Goal: Find specific page/section: Find specific page/section

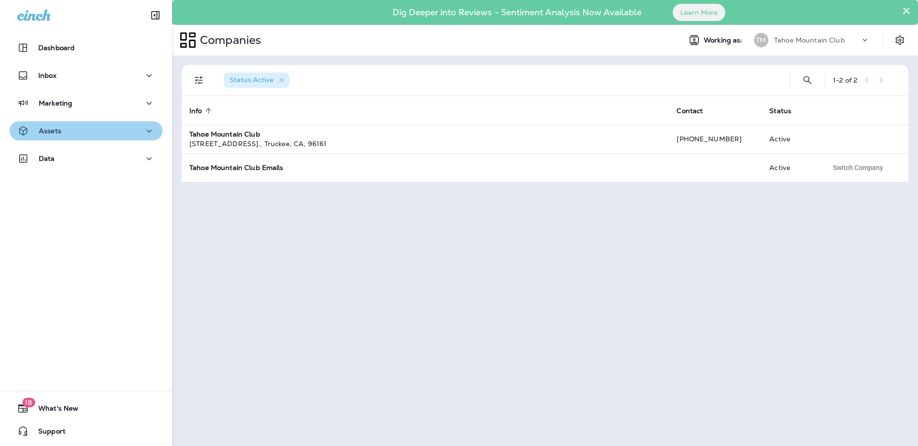
click at [67, 136] on div "Assets" at bounding box center [86, 131] width 138 height 12
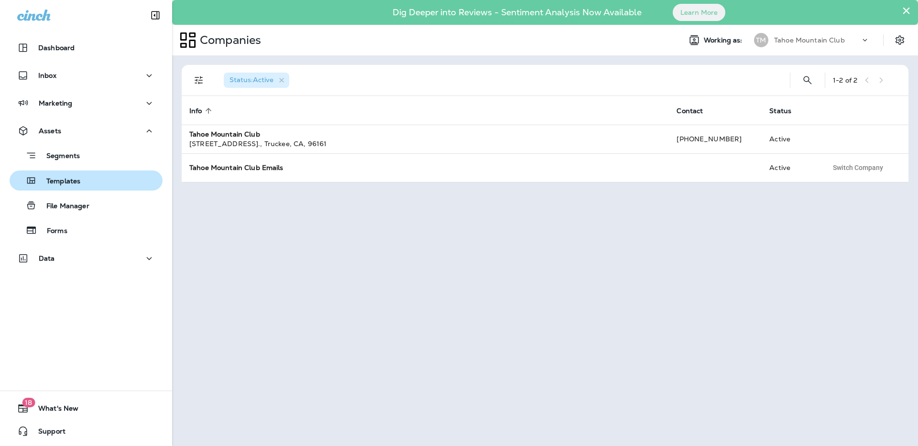
click at [74, 186] on p "Templates" at bounding box center [58, 181] width 43 height 9
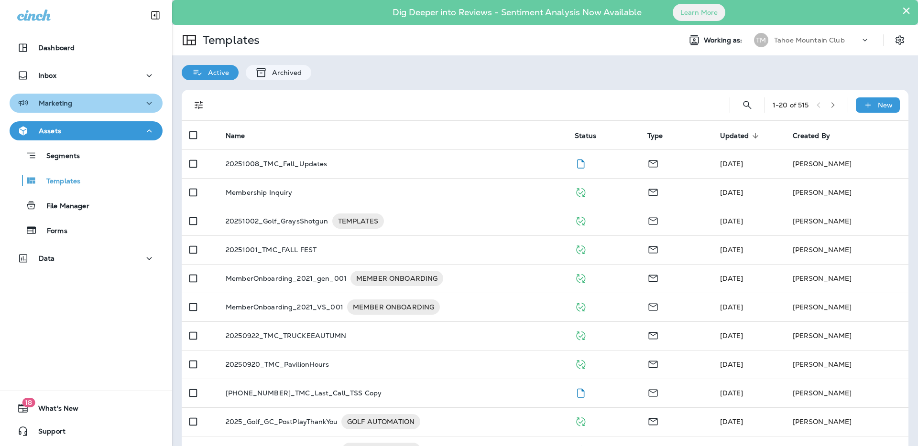
click at [134, 100] on div "Marketing" at bounding box center [86, 104] width 138 height 12
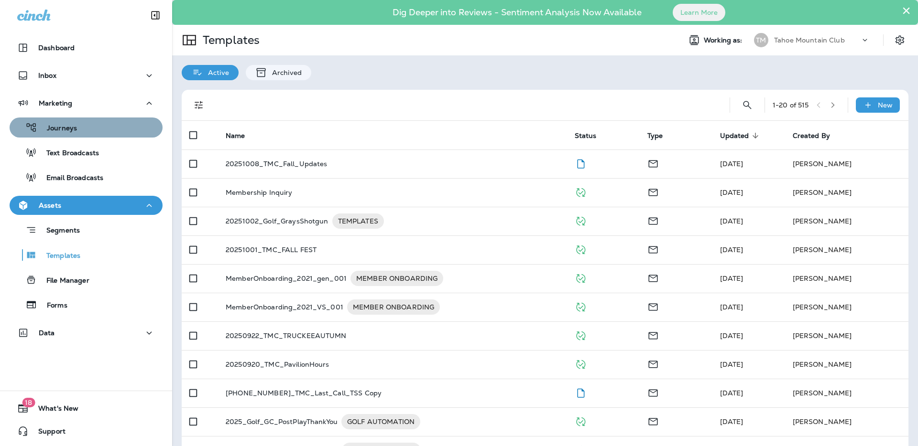
click at [64, 132] on p "Journeys" at bounding box center [57, 128] width 40 height 9
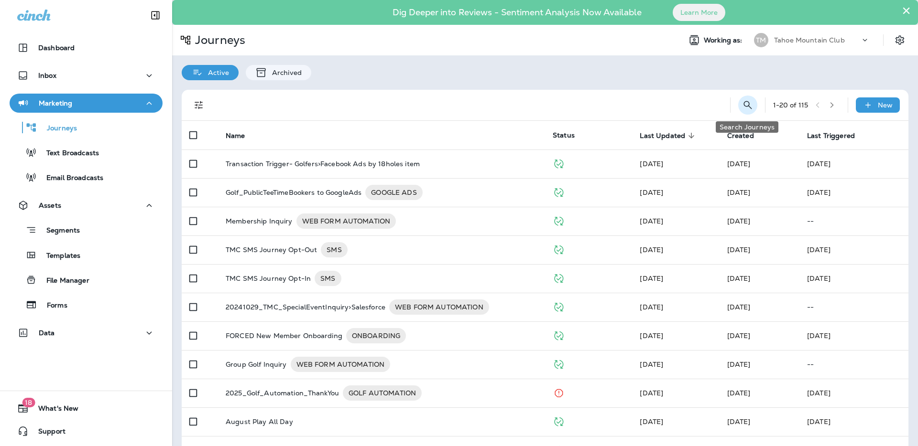
click at [750, 107] on icon "Search Journeys" at bounding box center [747, 104] width 11 height 11
drag, startPoint x: 721, startPoint y: 130, endPoint x: 710, endPoint y: 139, distance: 13.3
click at [712, 138] on tr "Name Status Last Updated sorted descending Created Last Triggered" at bounding box center [545, 135] width 727 height 29
click at [671, 100] on input "text" at bounding box center [705, 104] width 85 height 25
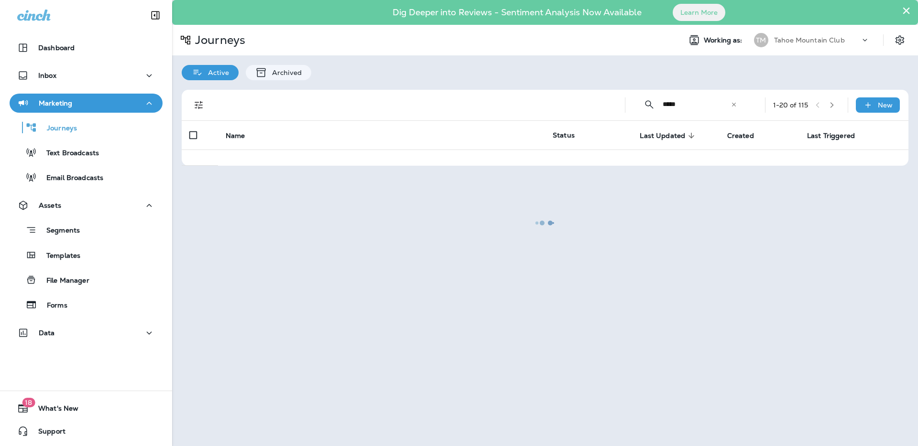
type input "**********"
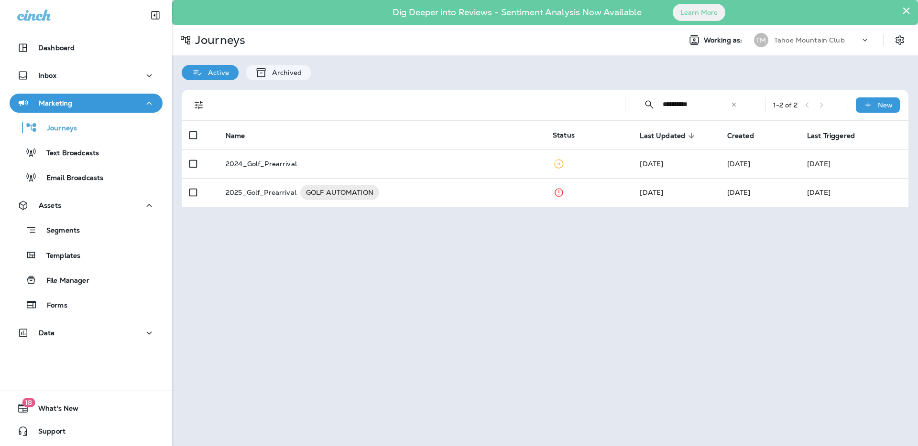
click at [734, 103] on icon at bounding box center [733, 104] width 7 height 7
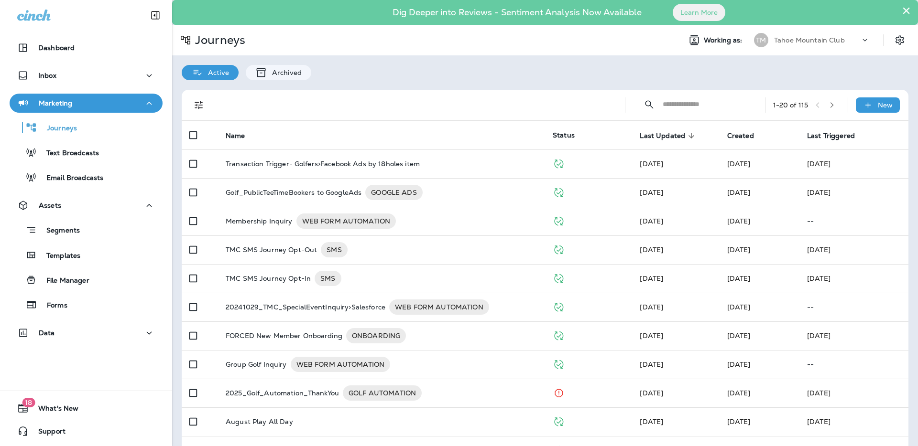
click at [701, 105] on input "text" at bounding box center [705, 104] width 85 height 25
type input "********"
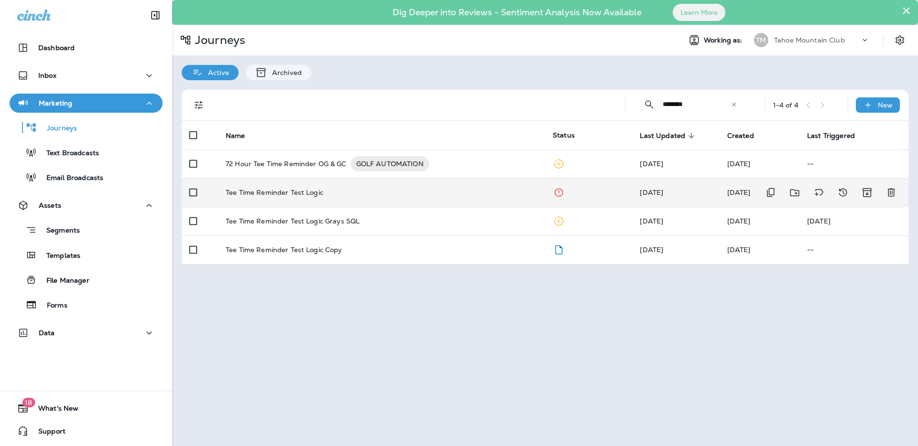
click at [289, 194] on p "Tee Time Reminder Test Logic" at bounding box center [275, 193] width 98 height 8
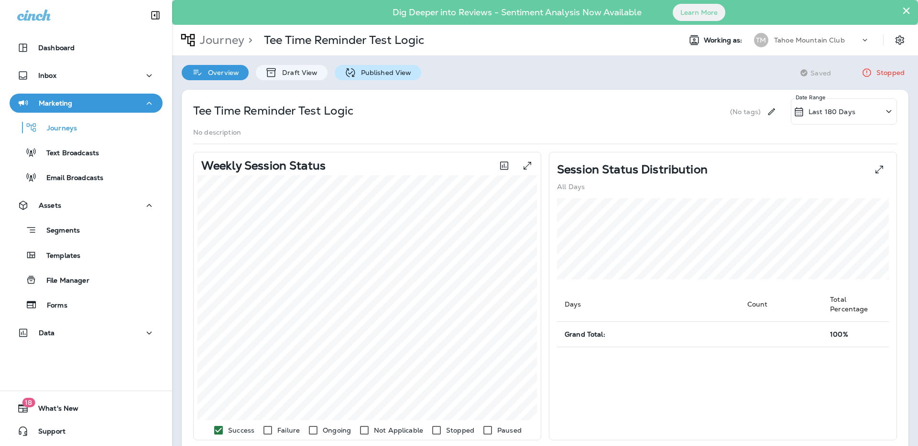
click at [374, 76] on p "Published View" at bounding box center [383, 73] width 55 height 8
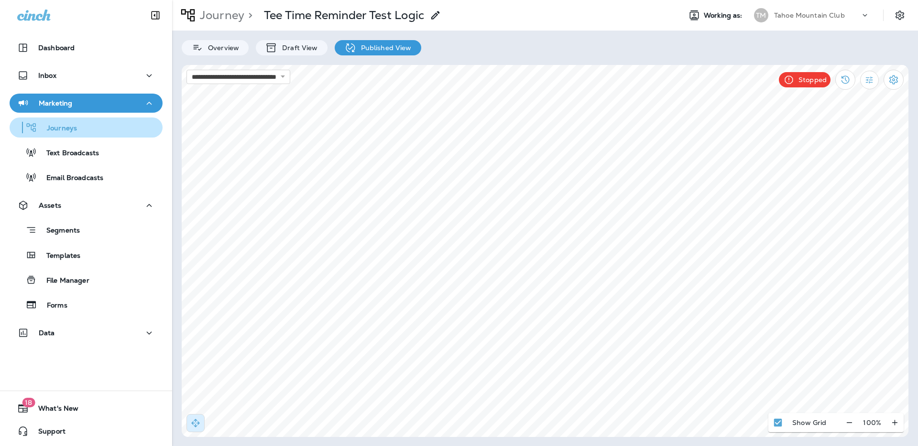
click at [73, 131] on p "Journeys" at bounding box center [57, 128] width 40 height 9
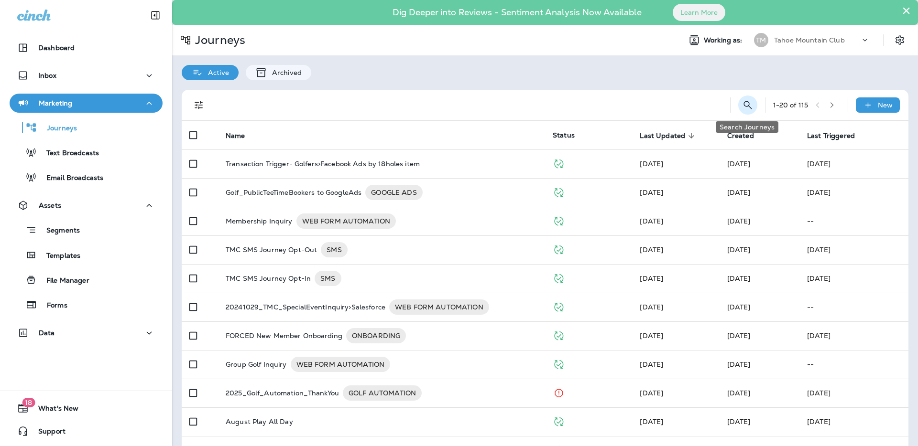
click at [742, 106] on icon "Search Journeys" at bounding box center [747, 104] width 11 height 11
type input "****"
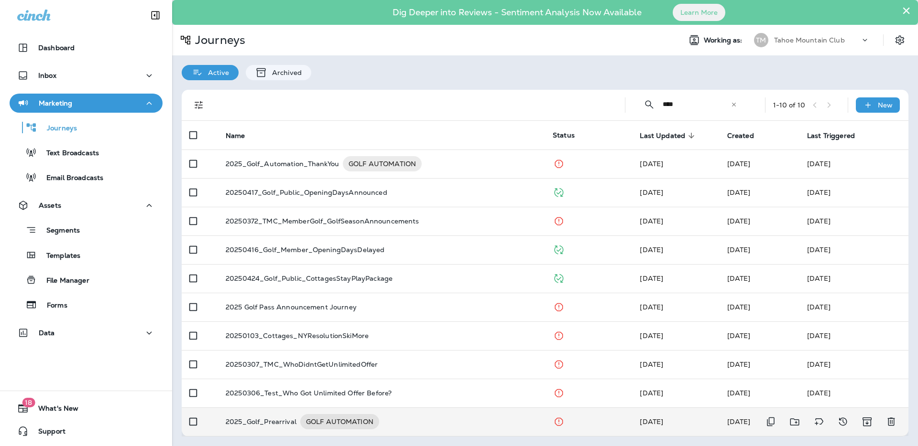
click at [271, 424] on p "2025_Golf_Prearrival" at bounding box center [261, 421] width 71 height 15
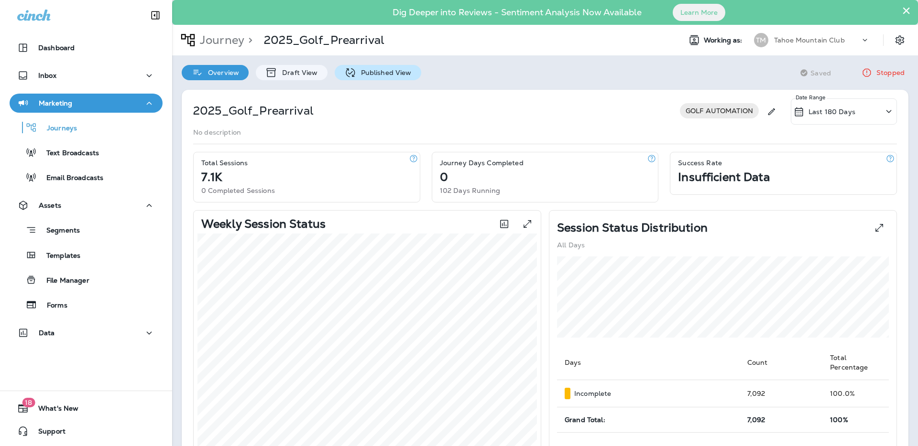
click at [353, 70] on icon at bounding box center [350, 73] width 12 height 12
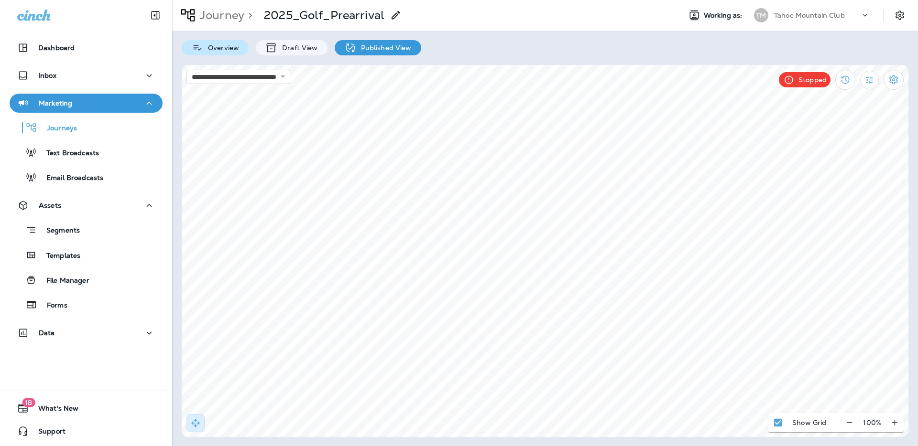
click at [209, 53] on div "Overview" at bounding box center [215, 47] width 67 height 15
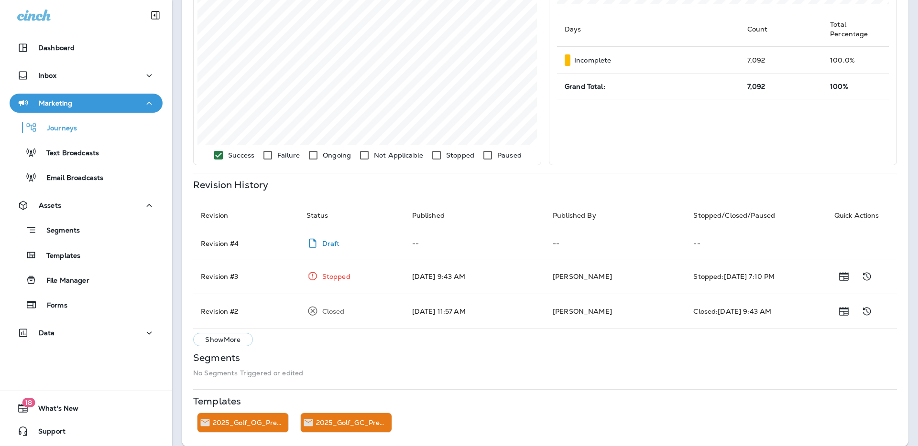
scroll to position [344, 0]
